Goal: Find specific page/section: Find specific page/section

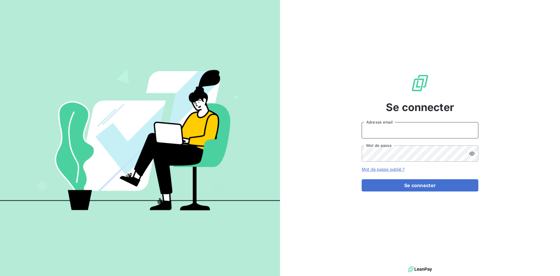
click at [371, 131] on input "Adresse email" at bounding box center [419, 130] width 117 height 16
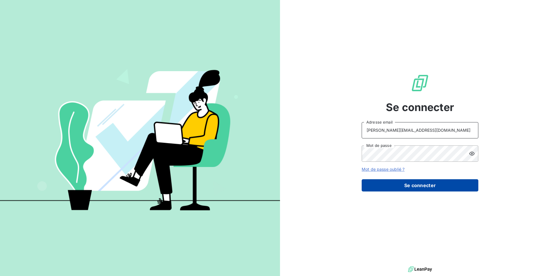
type input "[PERSON_NAME][EMAIL_ADDRESS][DOMAIN_NAME]"
click at [410, 187] on button "Se connecter" at bounding box center [419, 185] width 117 height 12
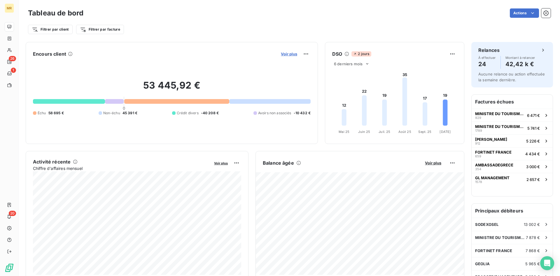
click at [292, 54] on span "Voir plus" at bounding box center [289, 54] width 16 height 5
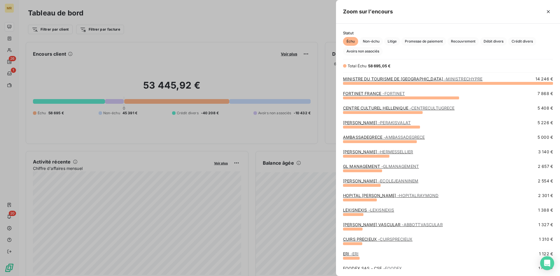
scroll to position [193, 224]
click at [522, 42] on span "Crédit divers" at bounding box center [522, 41] width 28 height 9
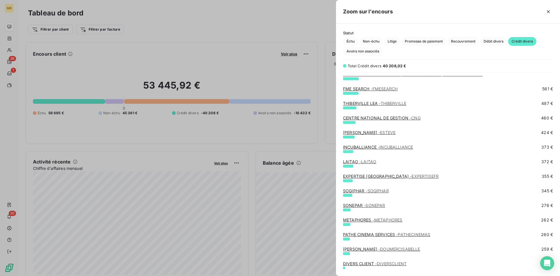
scroll to position [268, 0]
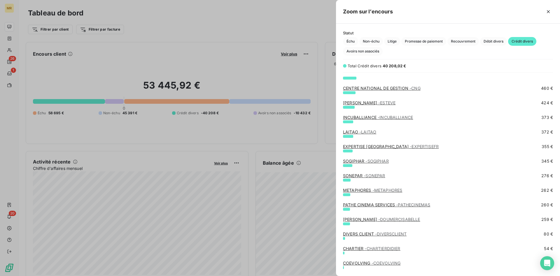
click at [383, 159] on div "SOGIPHAR - SOGIPHAR" at bounding box center [366, 161] width 46 height 6
click at [383, 161] on span "- SOGIPHAR" at bounding box center [376, 161] width 23 height 5
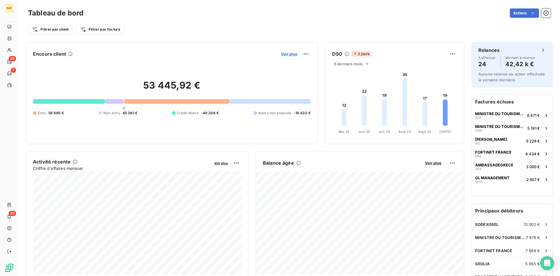
click at [284, 53] on span "Voir plus" at bounding box center [289, 54] width 16 height 5
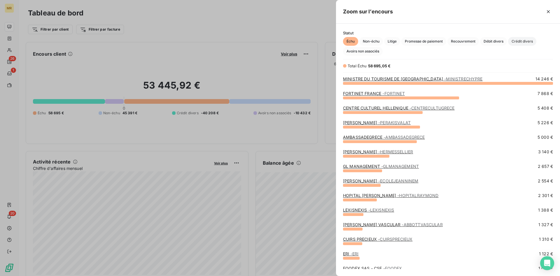
scroll to position [193, 224]
click at [522, 39] on span "Crédit divers" at bounding box center [522, 41] width 28 height 9
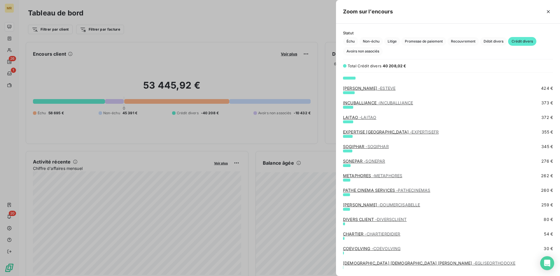
scroll to position [295, 0]
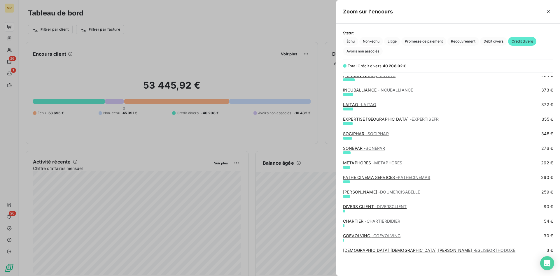
click at [392, 206] on span "- DIVERSCLIENT" at bounding box center [390, 206] width 31 height 5
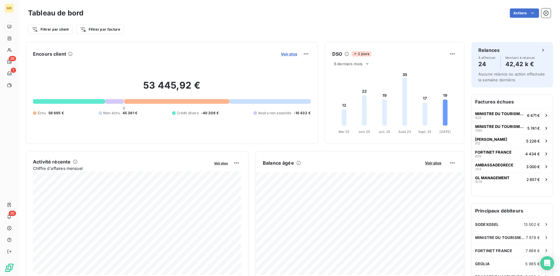
click at [290, 55] on span "Voir plus" at bounding box center [289, 54] width 16 height 5
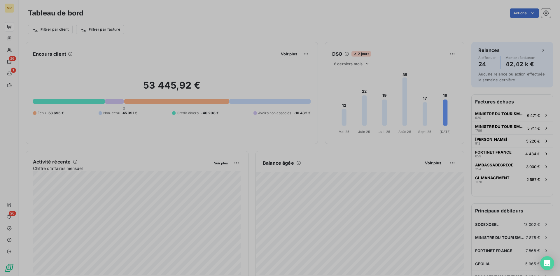
scroll to position [276, 224]
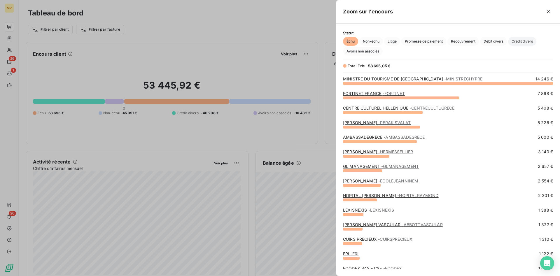
click at [519, 40] on span "Crédit divers" at bounding box center [522, 41] width 28 height 9
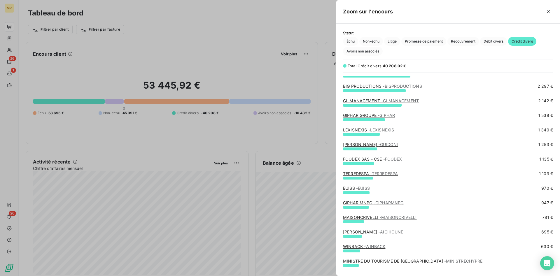
scroll to position [59, 0]
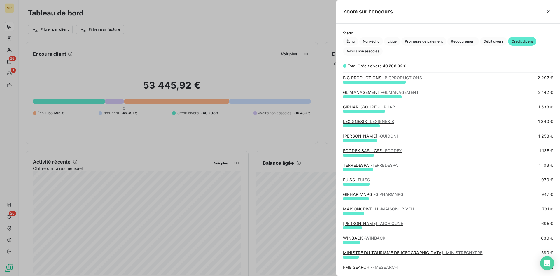
click at [360, 124] on link "LEXISNEXIS - LEXISNEXIS" at bounding box center [368, 121] width 51 height 5
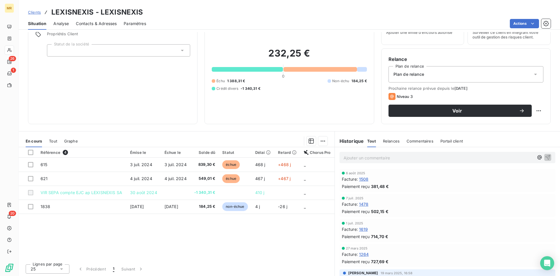
scroll to position [29, 0]
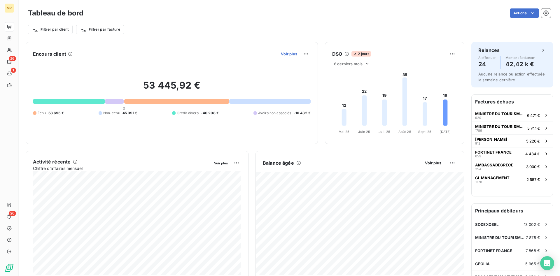
click at [289, 53] on span "Voir plus" at bounding box center [289, 54] width 16 height 5
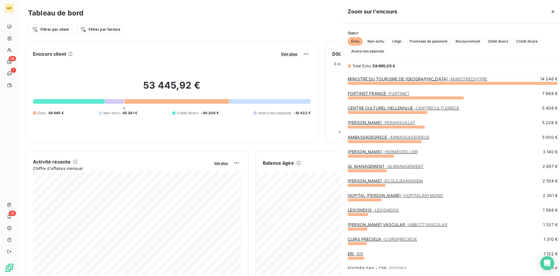
scroll to position [276, 224]
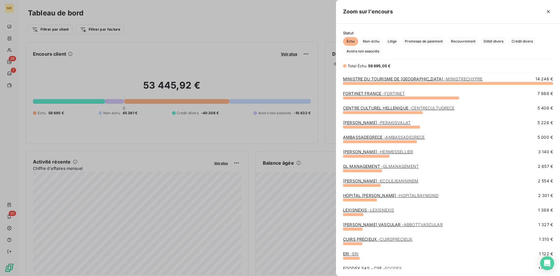
click at [291, 54] on div at bounding box center [280, 138] width 560 height 276
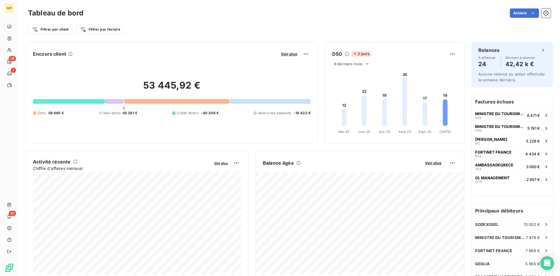
click at [291, 54] on span "Voir plus" at bounding box center [289, 54] width 16 height 5
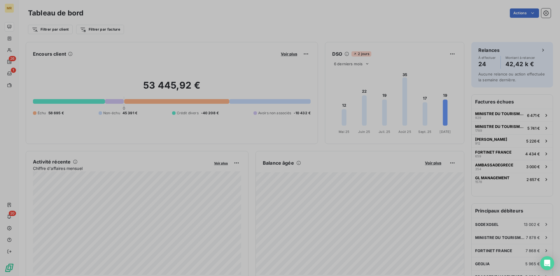
scroll to position [0, 0]
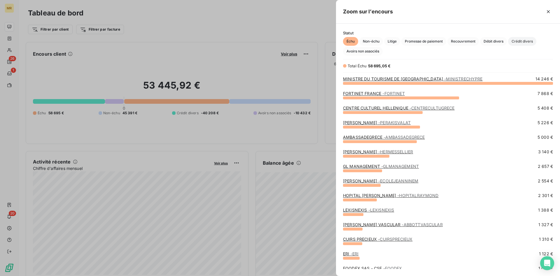
click at [520, 41] on span "Crédit divers" at bounding box center [522, 41] width 28 height 9
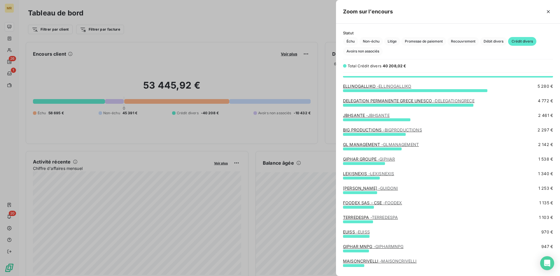
scroll to position [0, 0]
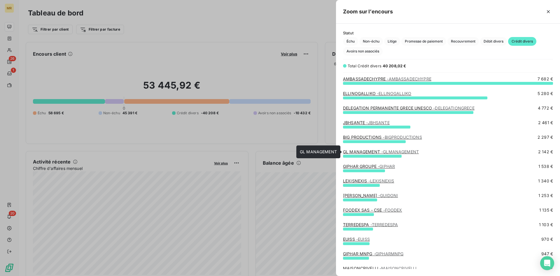
click at [396, 152] on span "- GLMANAGEMENT" at bounding box center [400, 151] width 38 height 5
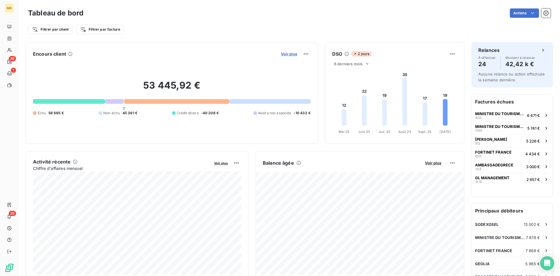
click at [285, 55] on span "Voir plus" at bounding box center [289, 54] width 16 height 5
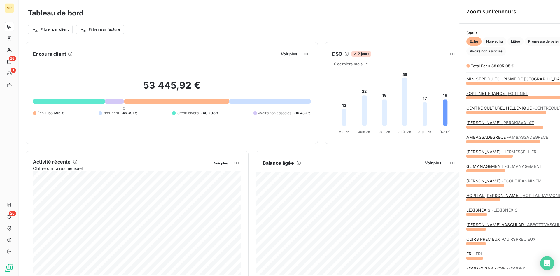
scroll to position [276, 224]
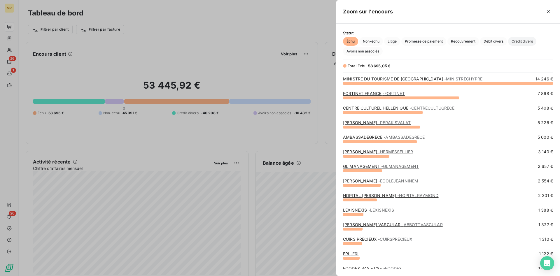
click at [531, 42] on span "Crédit divers" at bounding box center [522, 41] width 28 height 9
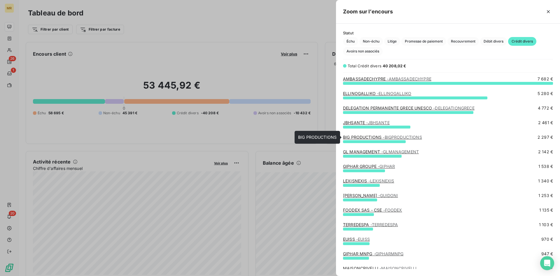
click at [391, 136] on span "- BIGPRODUCTIONS" at bounding box center [401, 137] width 39 height 5
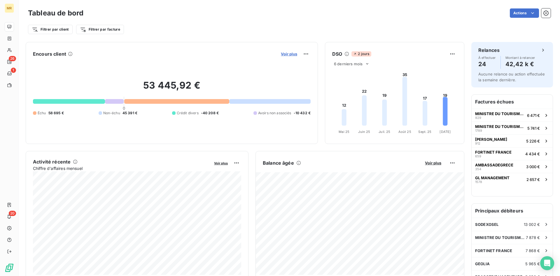
click at [291, 53] on span "Voir plus" at bounding box center [289, 54] width 16 height 5
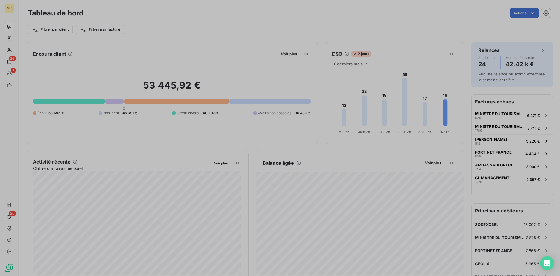
scroll to position [276, 224]
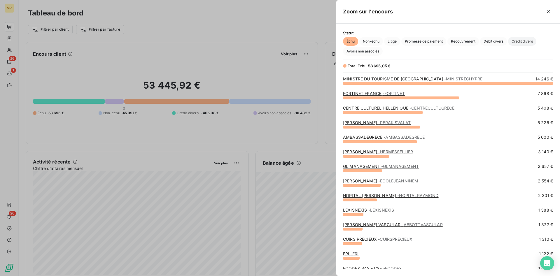
click at [528, 43] on span "Crédit divers" at bounding box center [522, 41] width 28 height 9
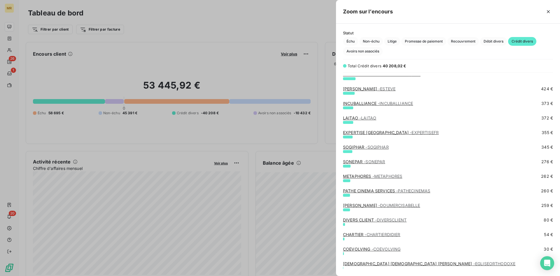
scroll to position [295, 0]
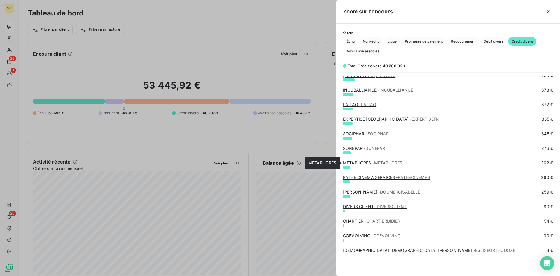
click at [366, 163] on link "METAPHORES - METAPHORES" at bounding box center [372, 162] width 59 height 5
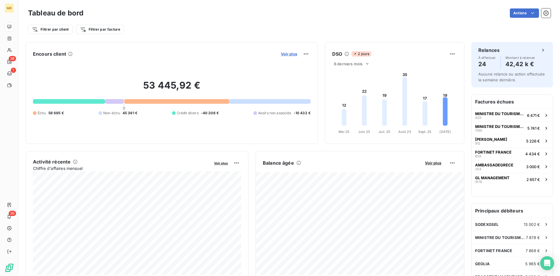
click at [288, 54] on span "Voir plus" at bounding box center [289, 54] width 16 height 5
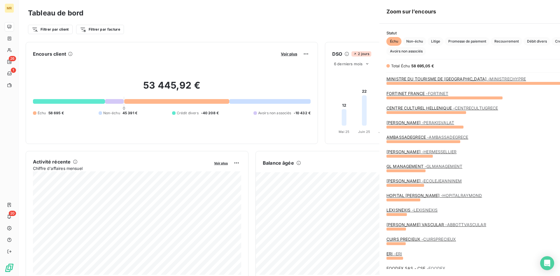
scroll to position [276, 224]
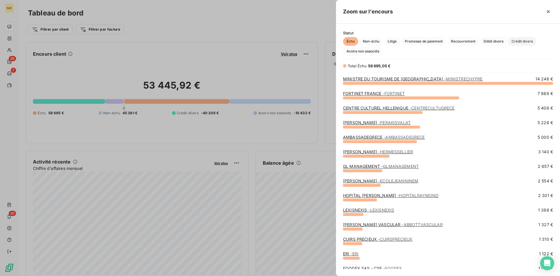
click at [522, 41] on span "Crédit divers" at bounding box center [522, 41] width 28 height 9
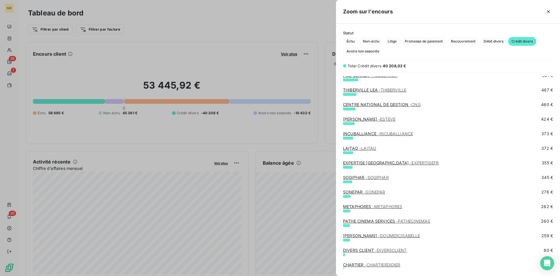
scroll to position [295, 0]
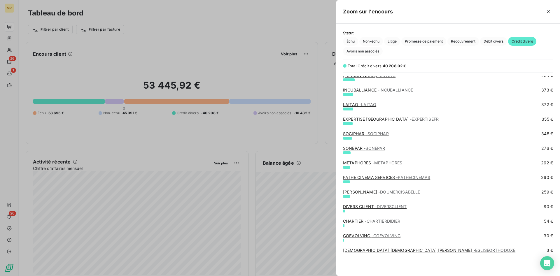
click at [365, 163] on link "METAPHORES - METAPHORES" at bounding box center [372, 162] width 59 height 5
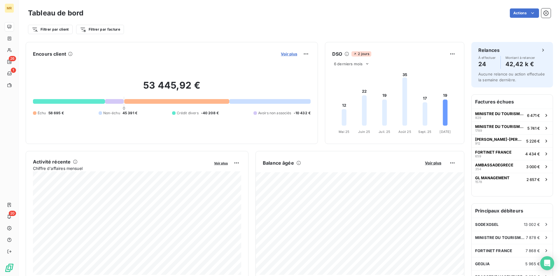
click at [293, 54] on span "Voir plus" at bounding box center [289, 54] width 16 height 5
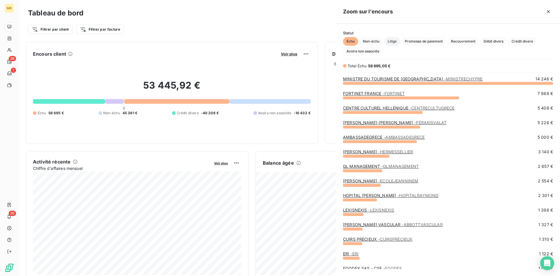
scroll to position [193, 224]
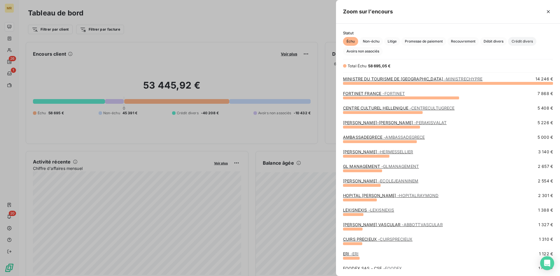
click at [521, 41] on span "Crédit divers" at bounding box center [522, 41] width 28 height 9
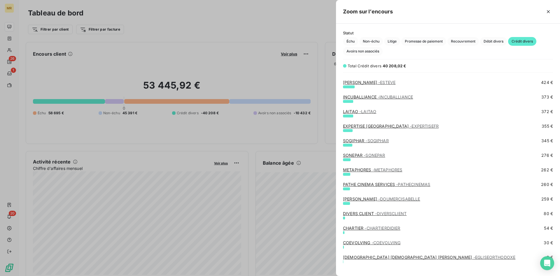
scroll to position [295, 0]
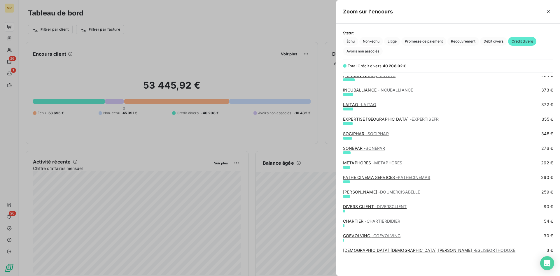
click at [376, 163] on span "- METAPHORES" at bounding box center [387, 162] width 30 height 5
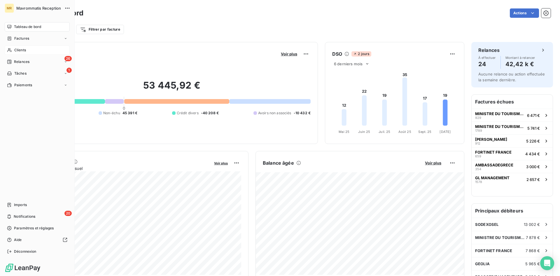
click at [21, 49] on span "Clients" at bounding box center [20, 50] width 12 height 5
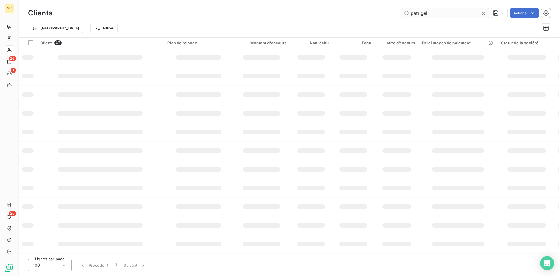
type input "patrigel"
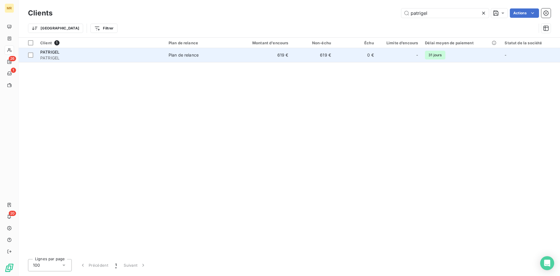
click at [65, 54] on div "PATRIGEL" at bounding box center [100, 52] width 121 height 6
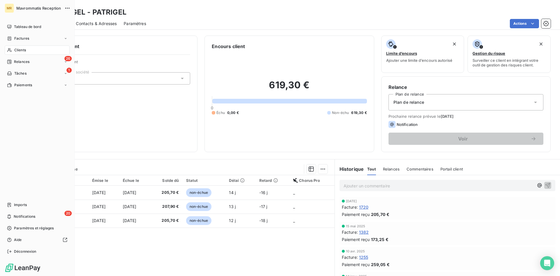
click at [21, 48] on span "Clients" at bounding box center [20, 50] width 12 height 5
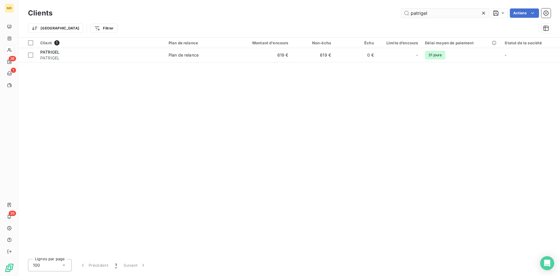
drag, startPoint x: 443, startPoint y: 11, endPoint x: 337, endPoint y: 6, distance: 105.9
click at [401, 8] on input "patrigel" at bounding box center [444, 12] width 87 height 9
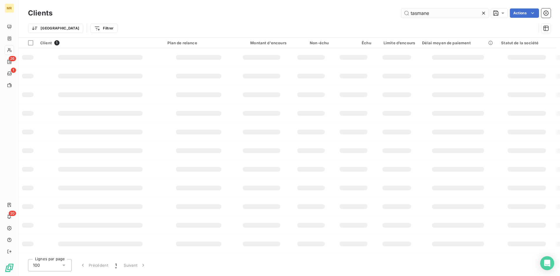
type input "tasmane"
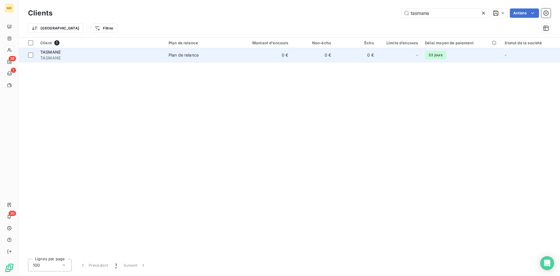
click at [186, 55] on div "Plan de relance" at bounding box center [183, 55] width 30 height 6
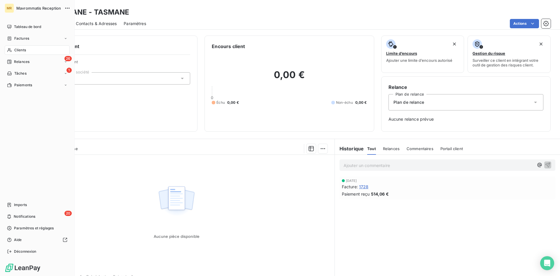
click at [17, 50] on span "Clients" at bounding box center [20, 50] width 12 height 5
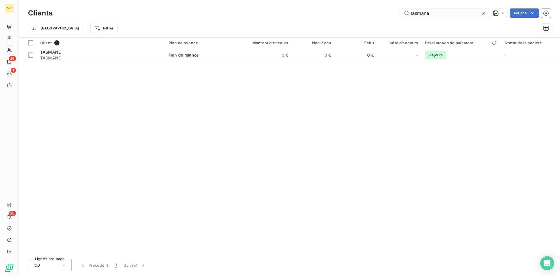
drag, startPoint x: 445, startPoint y: 15, endPoint x: 330, endPoint y: 9, distance: 115.0
click at [401, 9] on input "tasmane" at bounding box center [444, 12] width 87 height 9
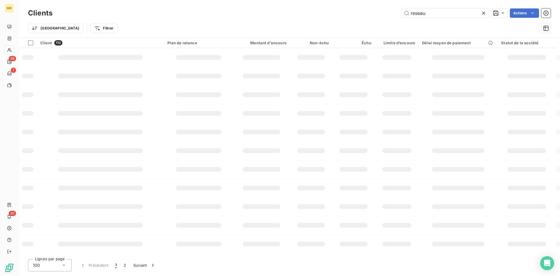
type input "reseau"
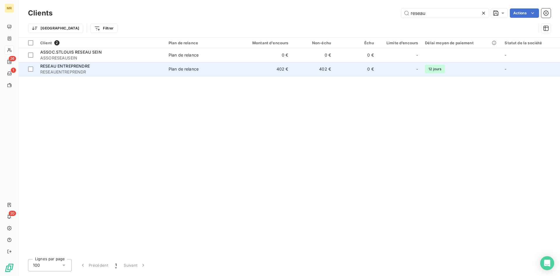
click at [81, 71] on span "RESEAUENTREPRENDR" at bounding box center [100, 72] width 121 height 6
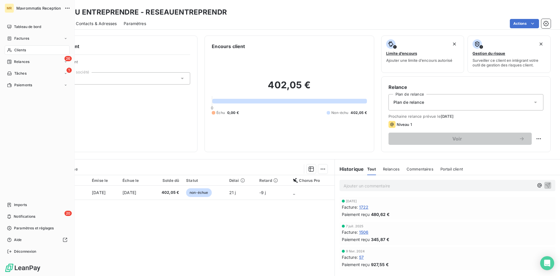
click at [24, 49] on span "Clients" at bounding box center [20, 50] width 12 height 5
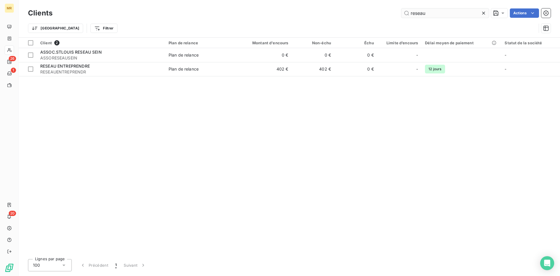
drag, startPoint x: 441, startPoint y: 15, endPoint x: 308, endPoint y: 19, distance: 132.7
click at [401, 18] on input "reseau" at bounding box center [444, 12] width 87 height 9
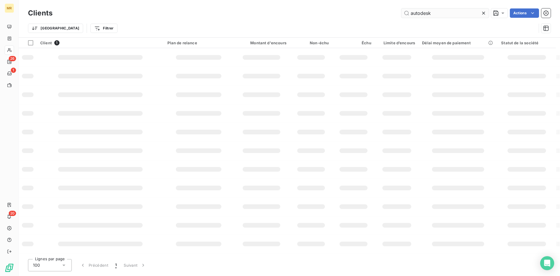
type input "autodesk"
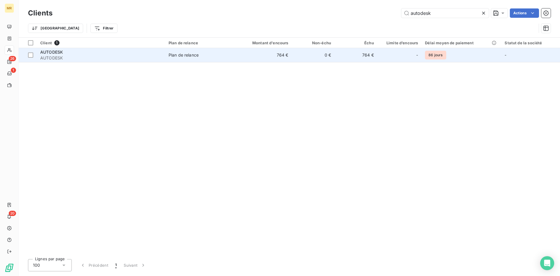
click at [191, 56] on div "Plan de relance" at bounding box center [183, 55] width 30 height 6
